Goal: Task Accomplishment & Management: Manage account settings

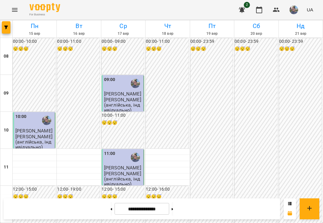
scroll to position [396, 0]
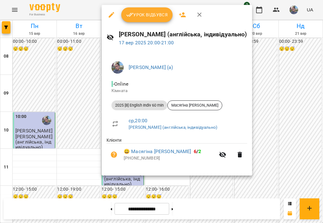
click at [148, 21] on button "Урок відбувся" at bounding box center [147, 14] width 52 height 15
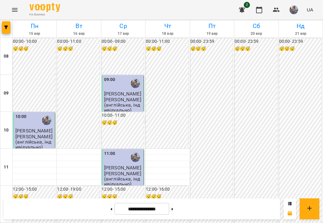
scroll to position [396, 0]
click at [173, 207] on button at bounding box center [173, 209] width 2 height 14
type input "**********"
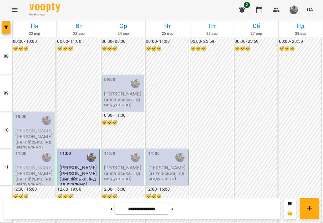
scroll to position [378, 0]
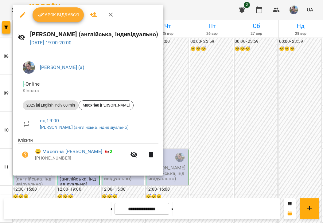
click at [199, 89] on div at bounding box center [161, 111] width 323 height 223
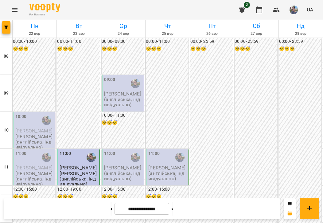
scroll to position [0, 0]
